Goal: Navigation & Orientation: Find specific page/section

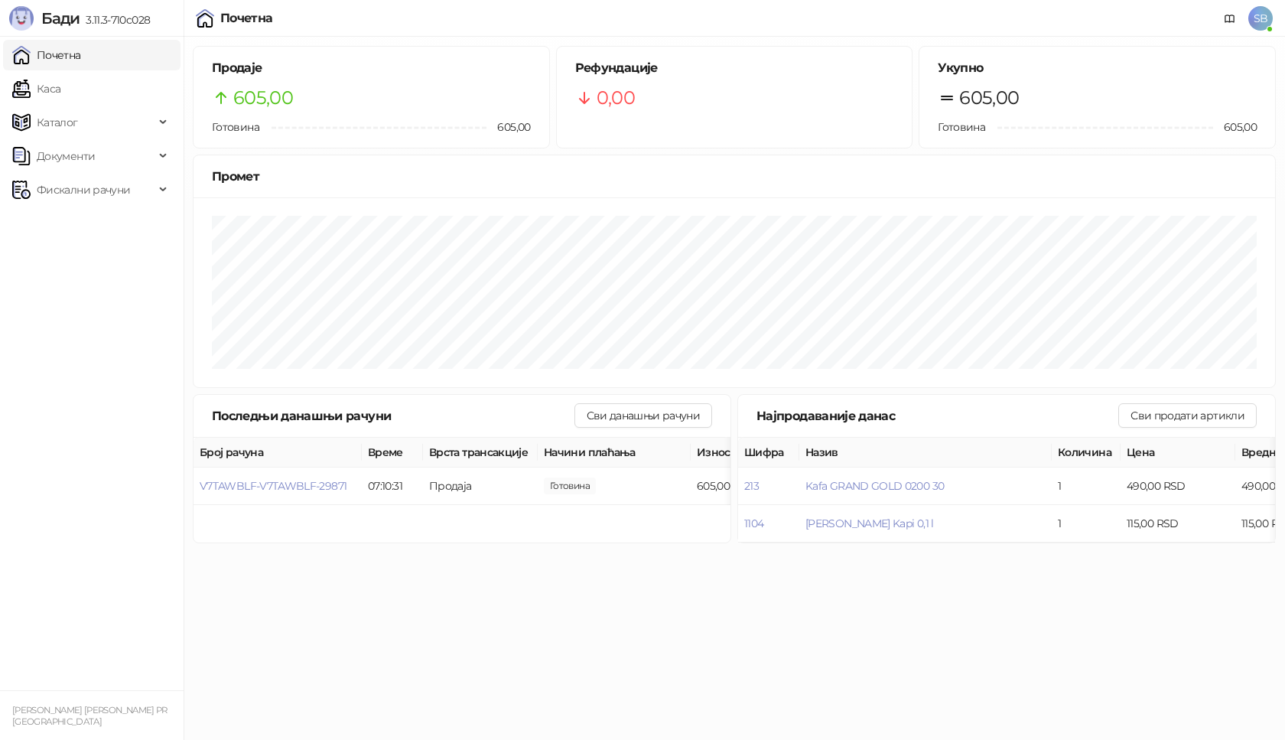
click at [81, 62] on link "Почетна" at bounding box center [46, 55] width 69 height 31
click at [60, 83] on link "Каса" at bounding box center [36, 88] width 48 height 31
click at [80, 61] on link "Почетна" at bounding box center [46, 55] width 69 height 31
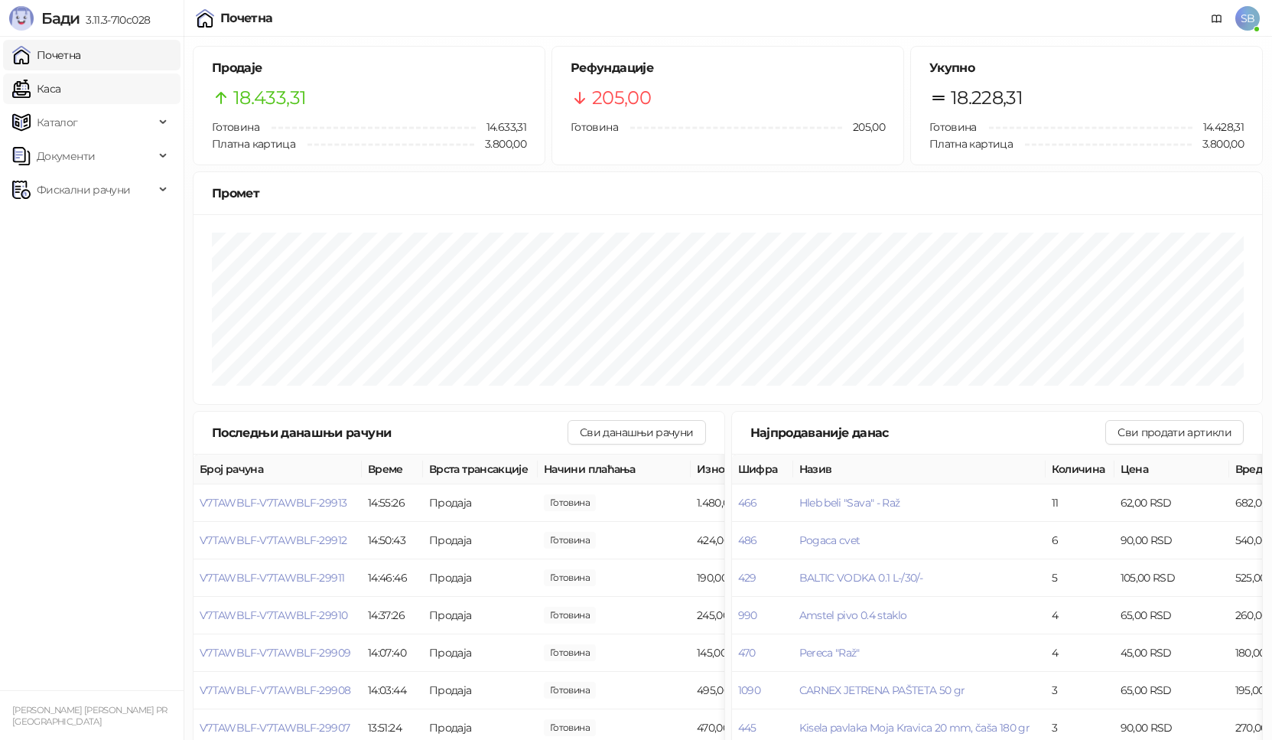
click at [60, 91] on link "Каса" at bounding box center [36, 88] width 48 height 31
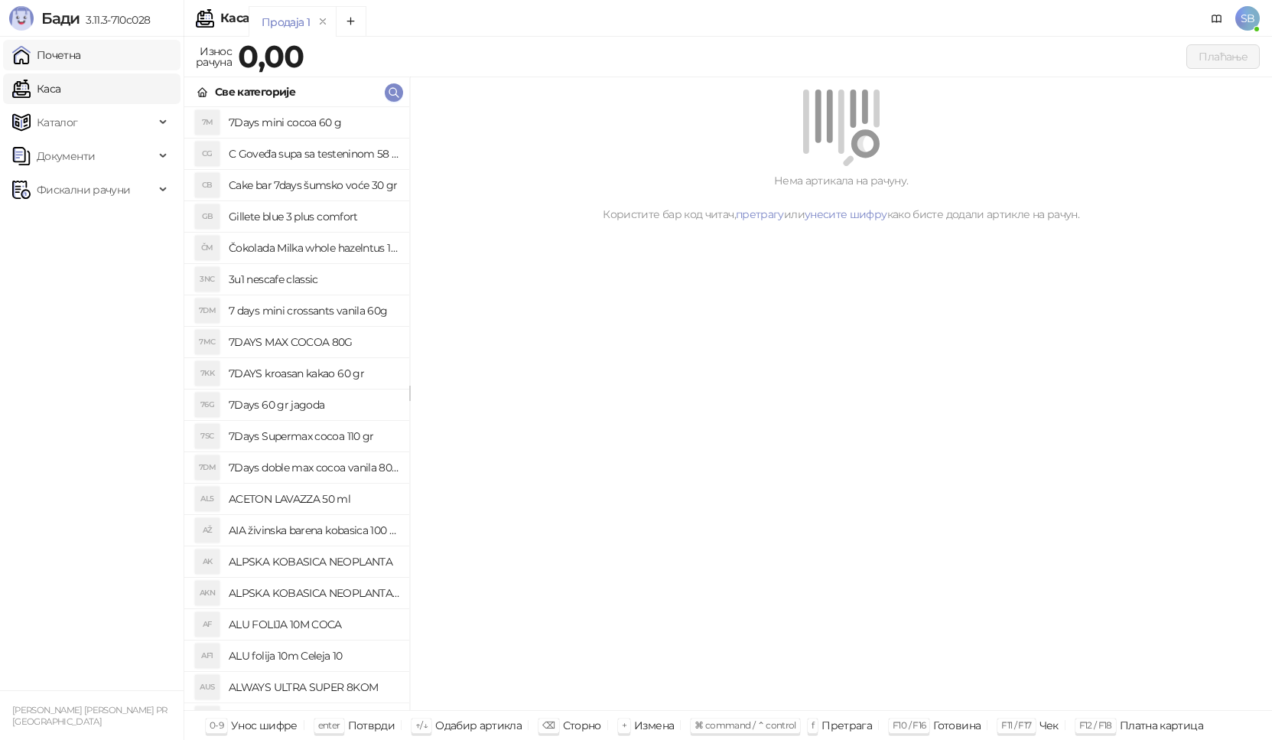
click at [78, 66] on link "Почетна" at bounding box center [46, 55] width 69 height 31
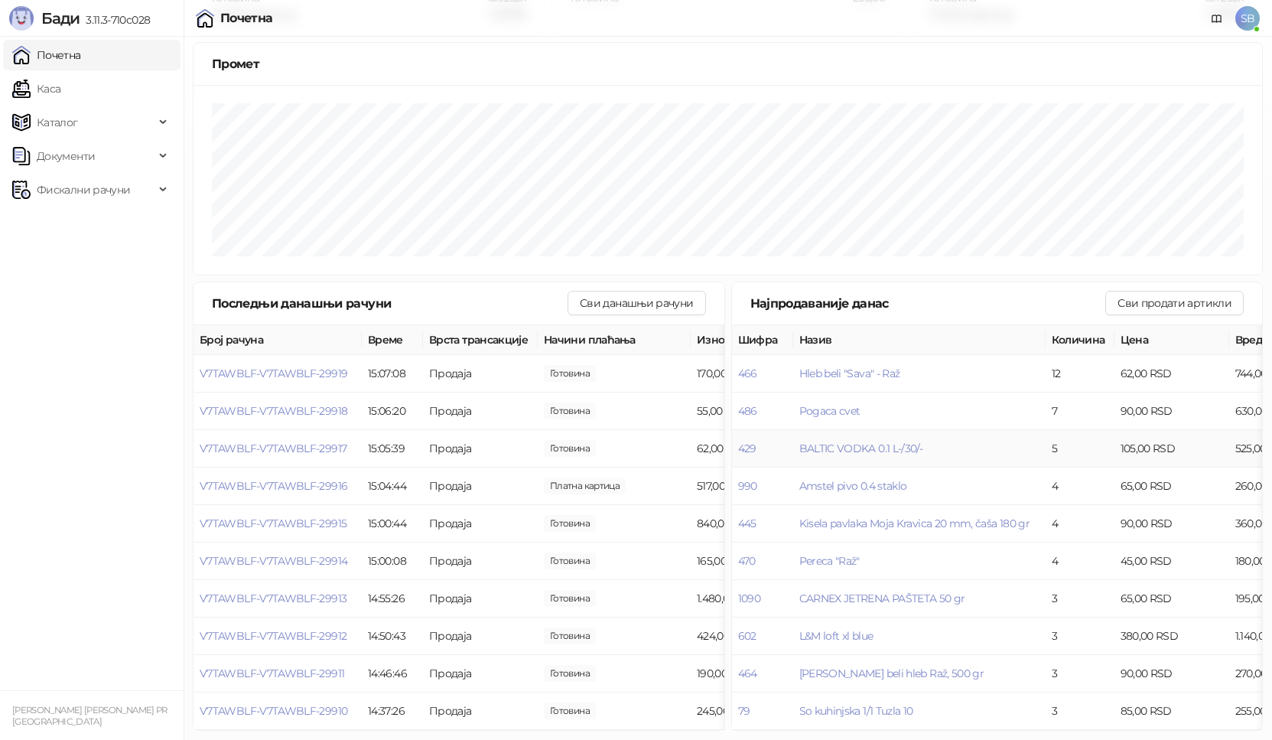
scroll to position [66, 0]
